Goal: Task Accomplishment & Management: Use online tool/utility

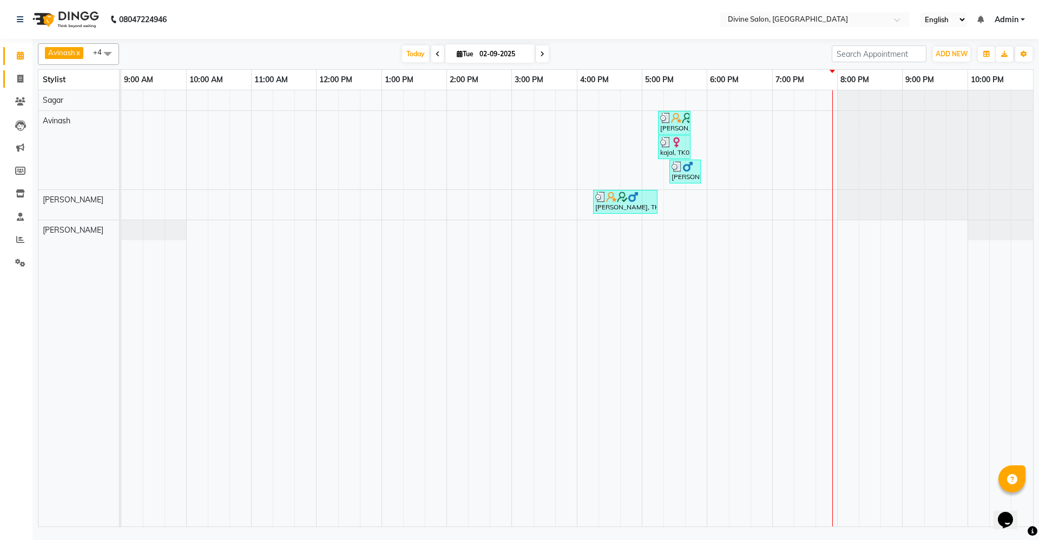
click at [15, 87] on link "Invoice" at bounding box center [16, 79] width 26 height 18
select select "service"
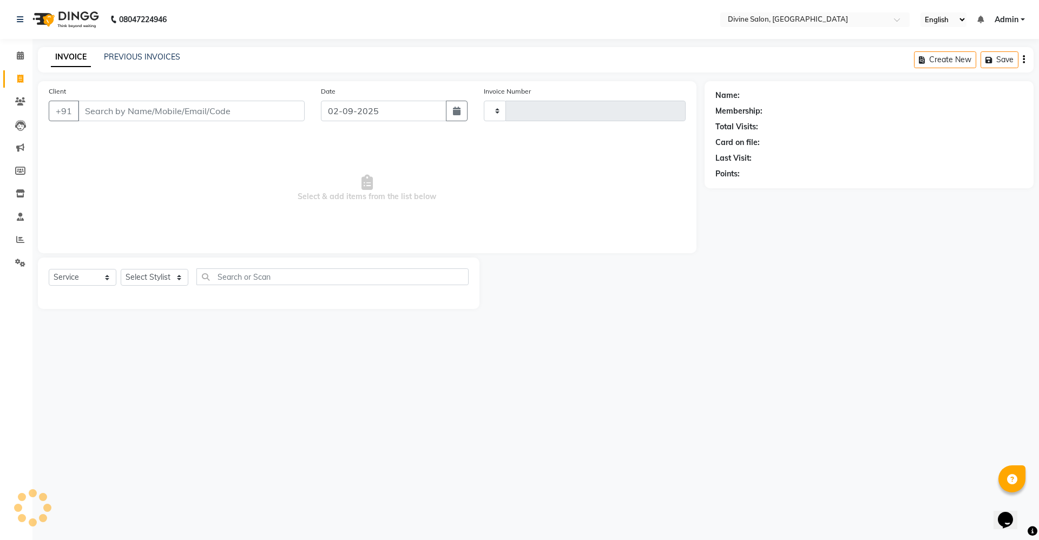
type input "1500"
select select "745"
click at [168, 272] on select "Select Stylist [PERSON_NAME] Pooja [PERSON_NAME] pooja [PERSON_NAME] [PERSON_NA…" at bounding box center [155, 277] width 68 height 17
select select "11821"
click at [121, 269] on select "Select Stylist [PERSON_NAME] Pooja [PERSON_NAME] pooja [PERSON_NAME] [PERSON_NA…" at bounding box center [155, 277] width 68 height 17
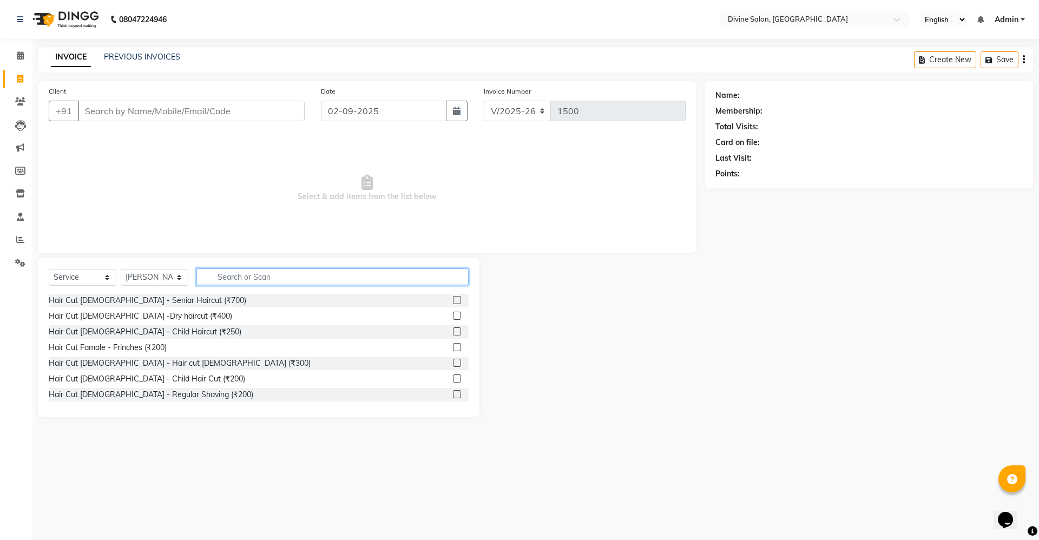
click at [254, 278] on input "text" at bounding box center [332, 276] width 272 height 17
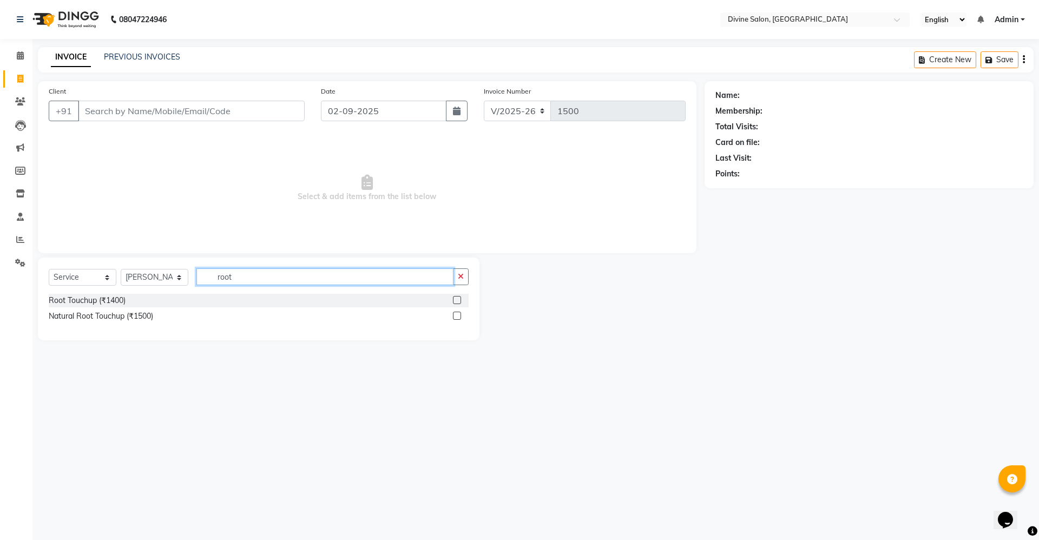
type input "root"
click at [452, 317] on div "Natural Root Touchup (₹1500)" at bounding box center [259, 317] width 420 height 14
click at [457, 315] on label at bounding box center [457, 316] width 8 height 8
click at [457, 315] on input "checkbox" at bounding box center [456, 316] width 7 height 7
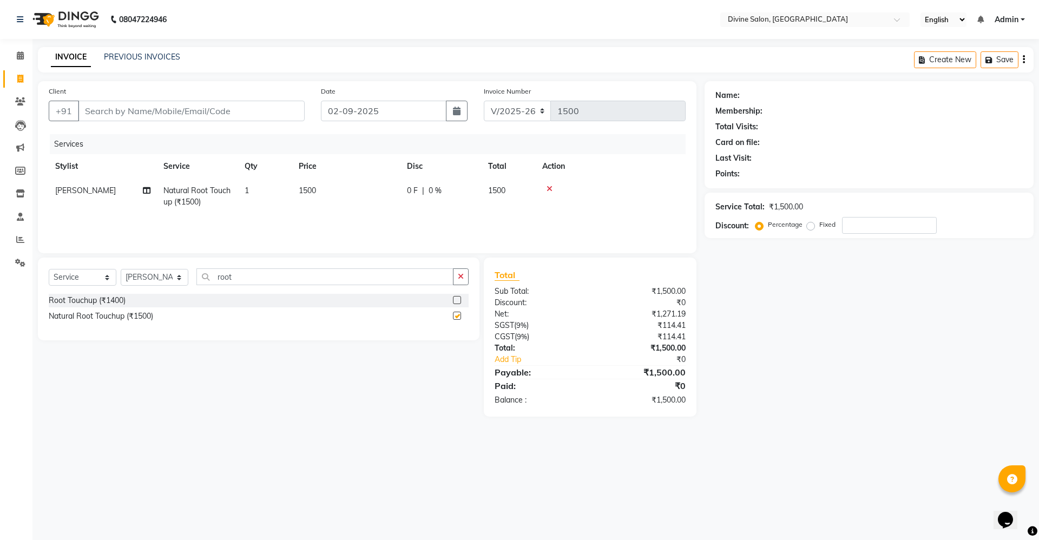
checkbox input "false"
click at [268, 119] on input "Client" at bounding box center [191, 111] width 227 height 21
click at [166, 107] on input "Client" at bounding box center [191, 111] width 227 height 21
type input "8"
type input "0"
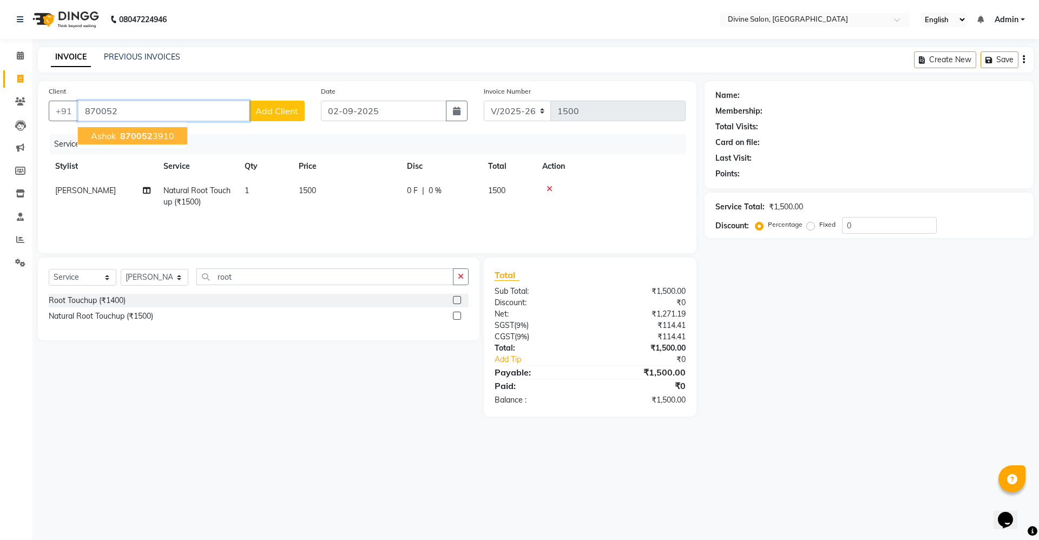
click at [95, 130] on span "ashok" at bounding box center [103, 135] width 25 height 11
type input "8700523910"
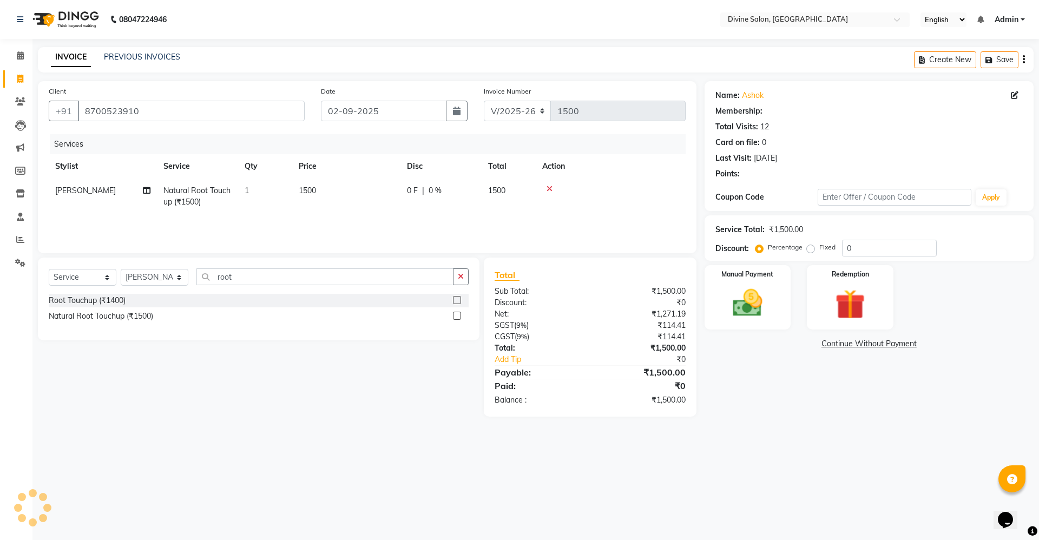
select select "2: Object"
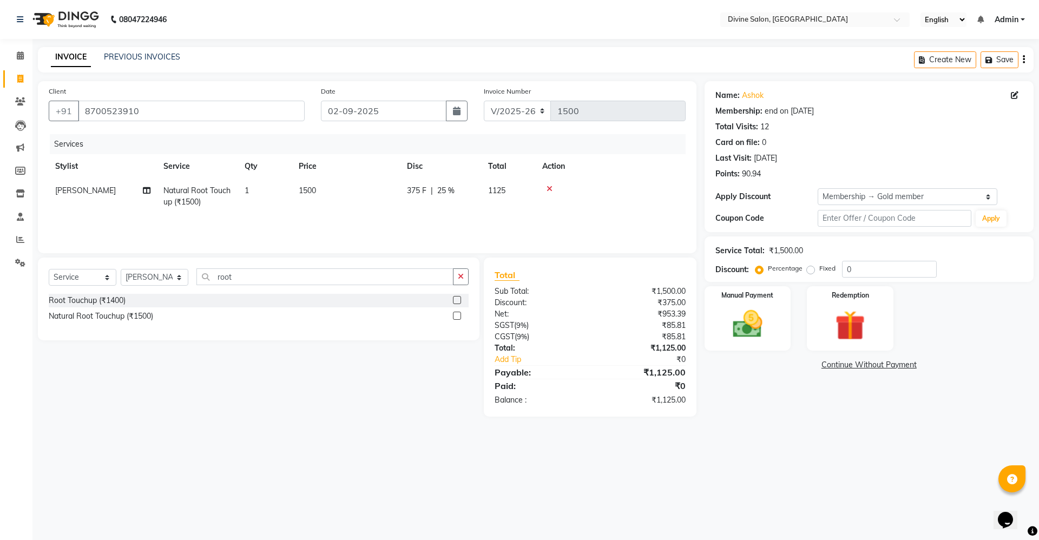
type input "25"
click at [752, 327] on img at bounding box center [747, 324] width 50 height 36
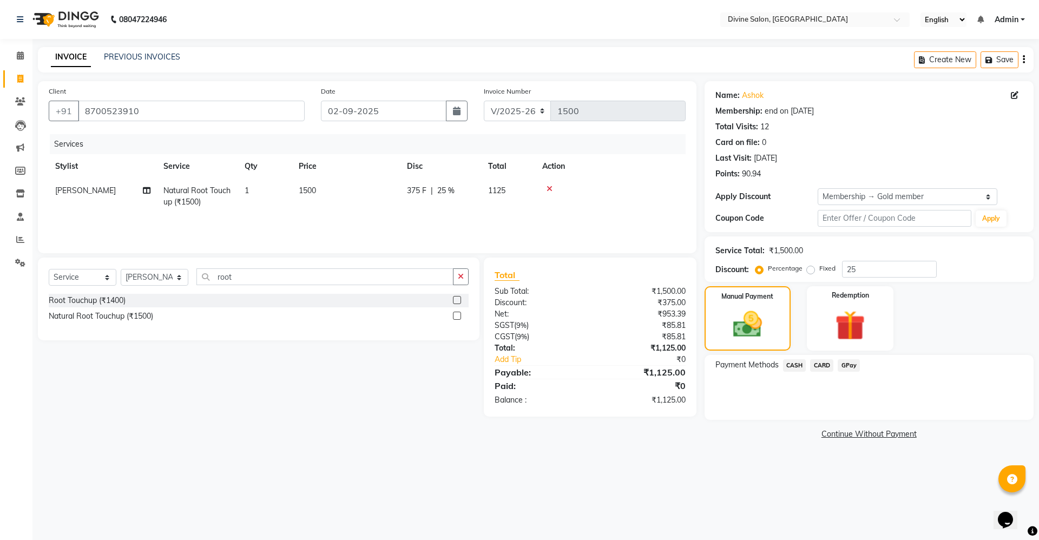
click at [843, 359] on span "GPay" at bounding box center [849, 365] width 22 height 12
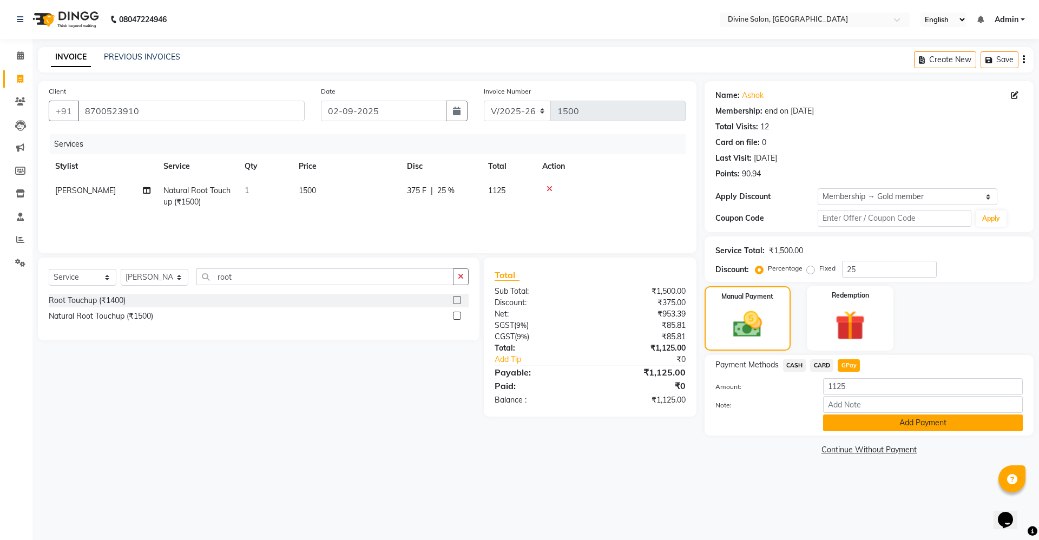
click at [883, 415] on button "Add Payment" at bounding box center [923, 423] width 200 height 17
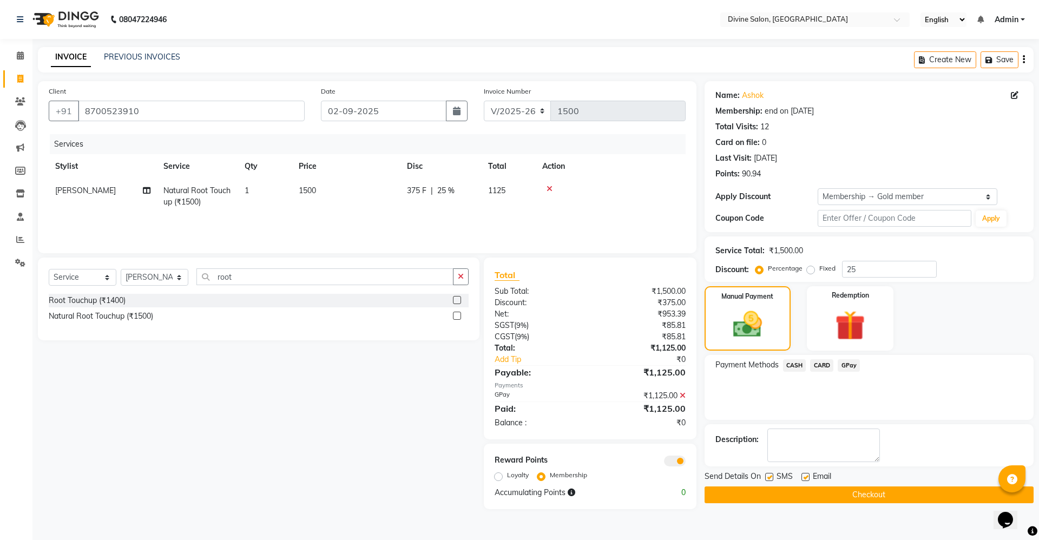
click at [900, 497] on button "Checkout" at bounding box center [869, 494] width 329 height 17
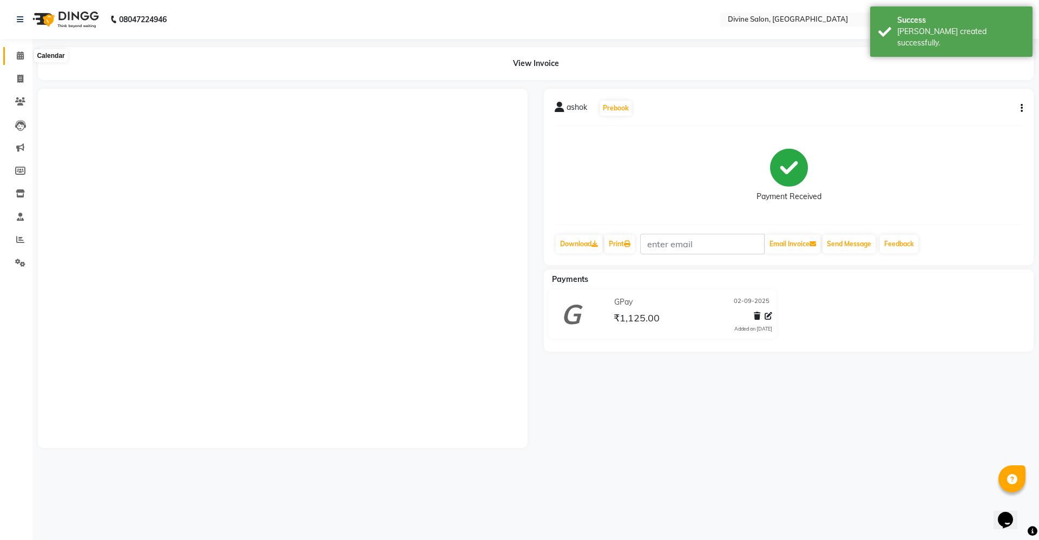
click at [22, 52] on icon at bounding box center [20, 55] width 7 height 8
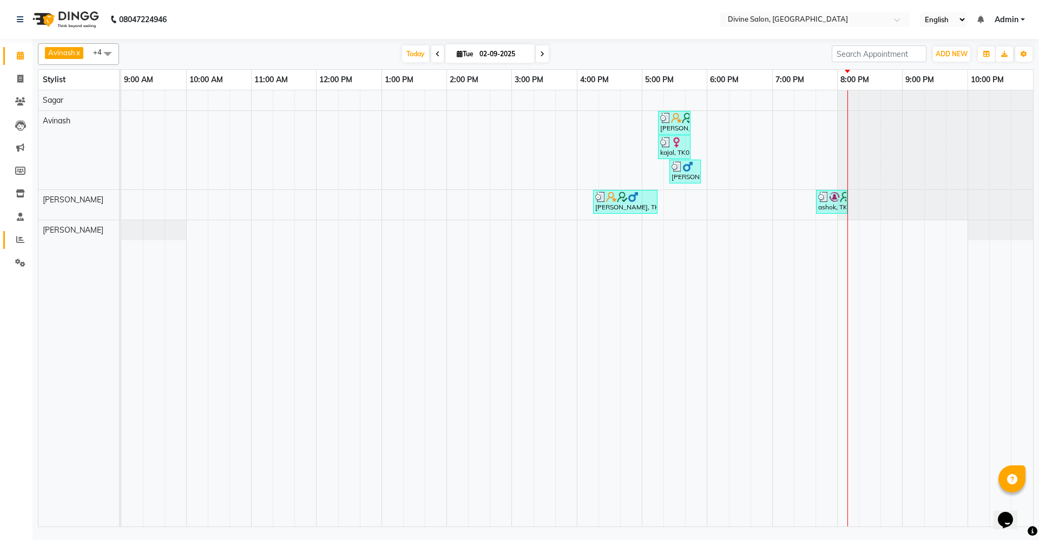
click at [17, 232] on link "Reports" at bounding box center [16, 240] width 26 height 18
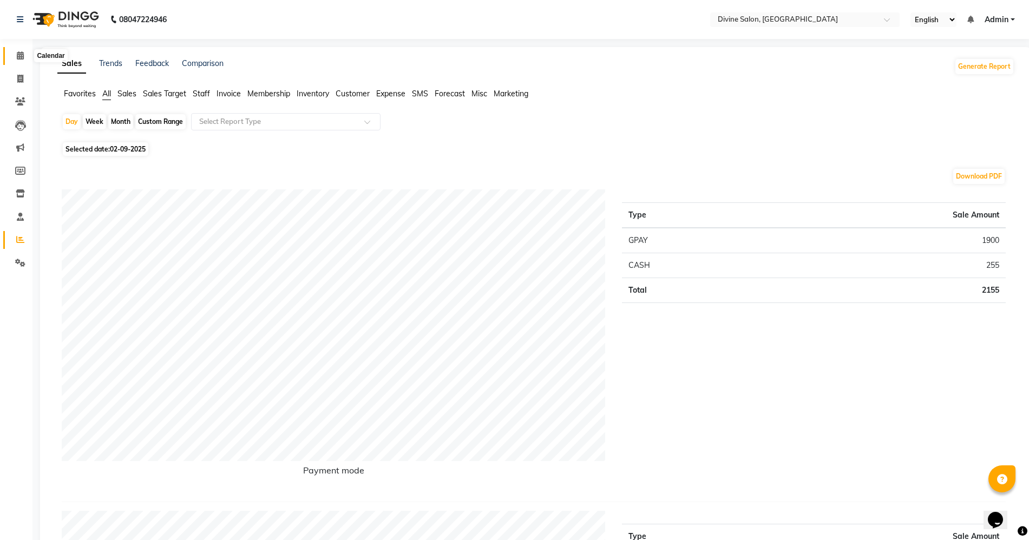
click at [20, 61] on span at bounding box center [20, 56] width 19 height 12
